Goal: Navigation & Orientation: Find specific page/section

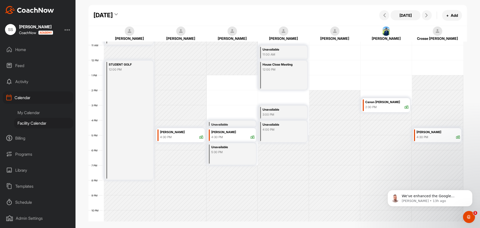
scroll to position [137, 0]
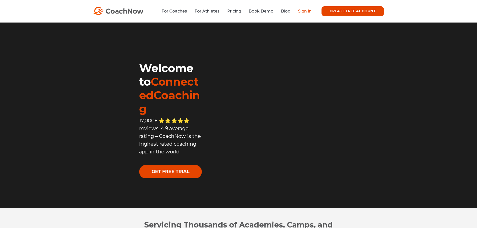
click at [302, 12] on link "Sign In" at bounding box center [305, 11] width 14 height 5
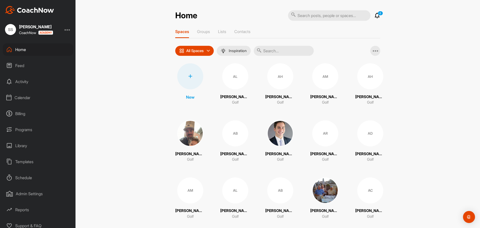
click at [28, 98] on div "Calendar" at bounding box center [38, 97] width 71 height 13
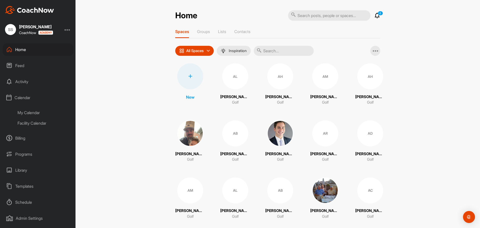
click at [34, 124] on div "Facility Calendar" at bounding box center [43, 123] width 59 height 11
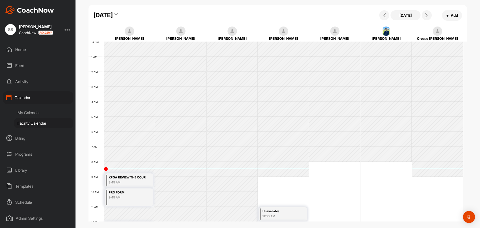
scroll to position [87, 0]
